Goal: Transaction & Acquisition: Download file/media

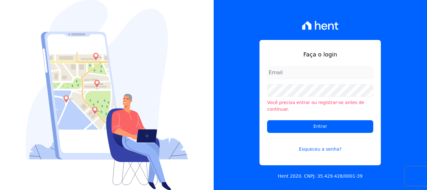
type input "[PERSON_NAME][EMAIL_ADDRESS][DOMAIN_NAME]"
click at [258, 108] on div "Faça o login [PERSON_NAME][EMAIL_ADDRESS][DOMAIN_NAME] Você precisa entrar ou r…" at bounding box center [321, 95] width 214 height 190
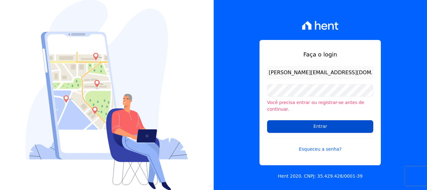
click at [278, 120] on input "Entrar" at bounding box center [320, 126] width 106 height 13
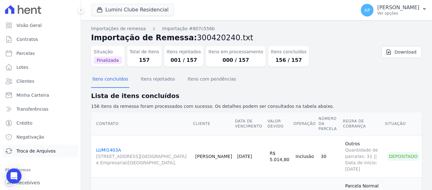
click at [57, 149] on link "Troca de Arquivos" at bounding box center [41, 150] width 76 height 13
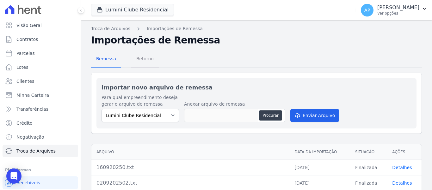
click at [149, 56] on span "Retorno" at bounding box center [145, 58] width 25 height 13
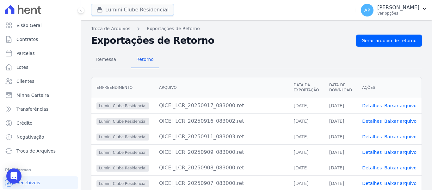
click at [106, 8] on button "Lumini Clube Residencial" at bounding box center [132, 10] width 83 height 12
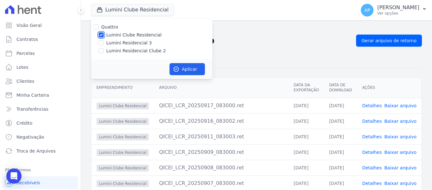
click at [103, 37] on input "Lumini Clube Residencial" at bounding box center [101, 34] width 5 height 5
checkbox input "false"
click at [102, 52] on input "Lumini Residencial Clube 2" at bounding box center [101, 50] width 5 height 5
checkbox input "true"
click at [183, 66] on button "Aplicar" at bounding box center [187, 69] width 35 height 12
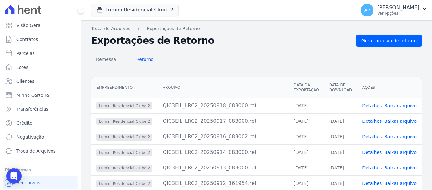
click at [397, 105] on link "Baixar arquivo" at bounding box center [400, 105] width 32 height 5
